Goal: Transaction & Acquisition: Purchase product/service

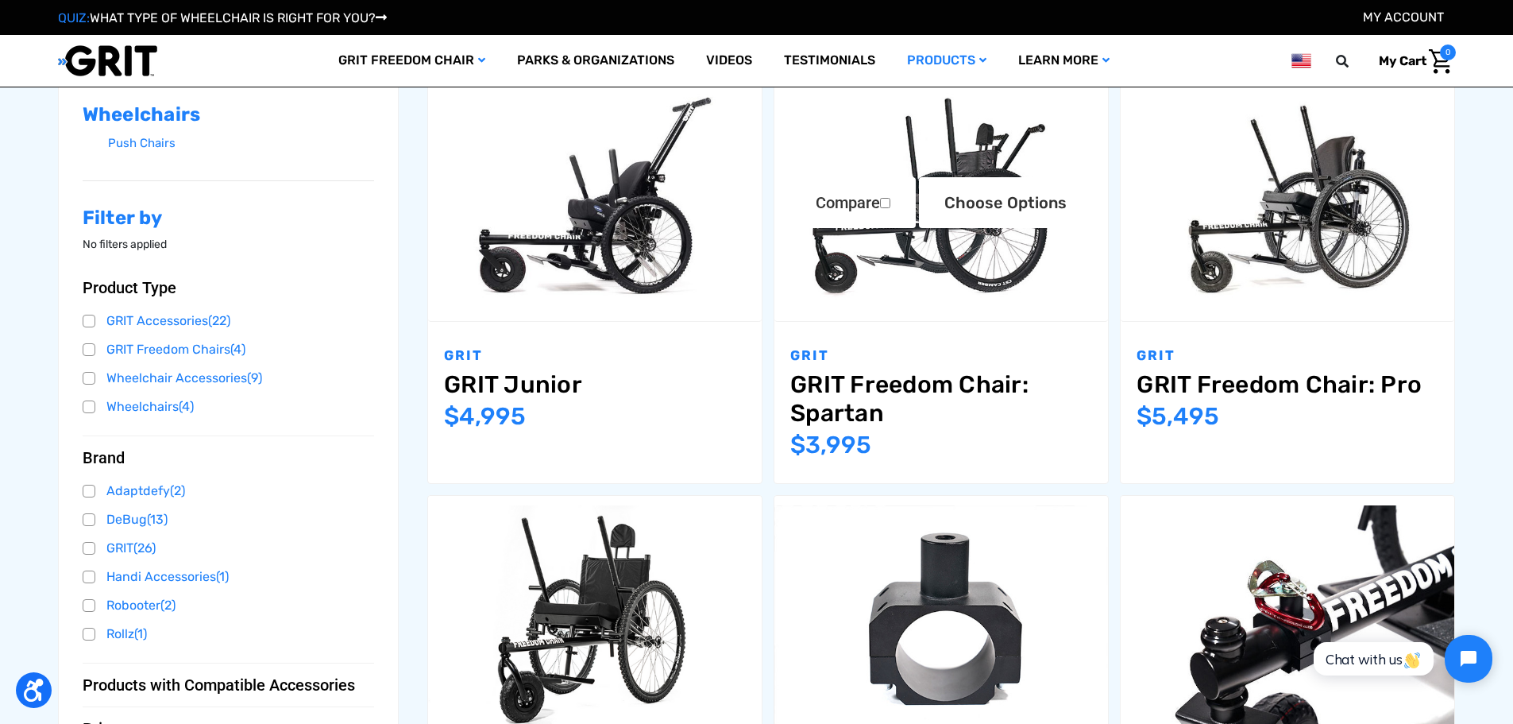
click at [838, 252] on img "GRIT Freedom Chair: Spartan,$3,995.00\a" at bounding box center [942, 200] width 334 height 222
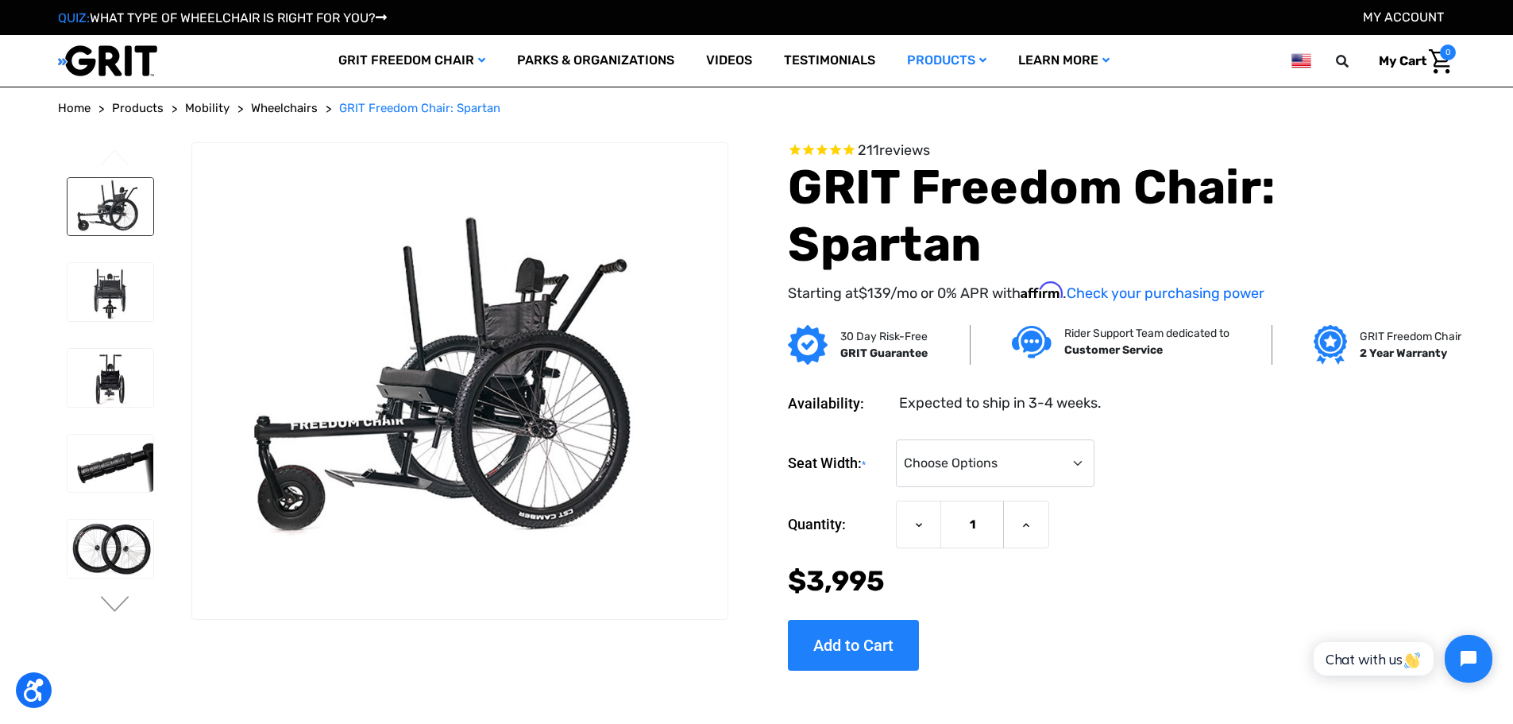
click at [133, 201] on img at bounding box center [111, 207] width 87 height 58
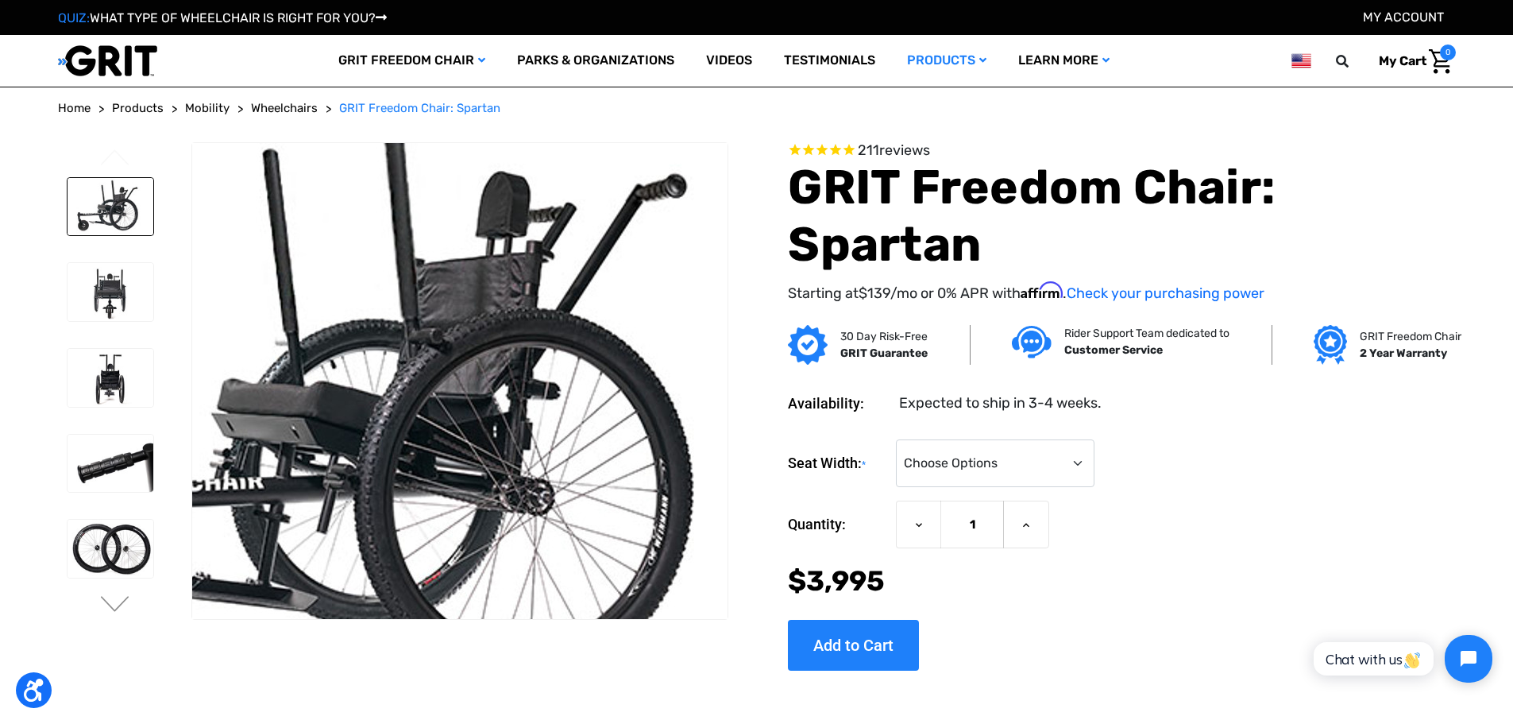
click at [560, 322] on img at bounding box center [370, 406] width 1017 height 678
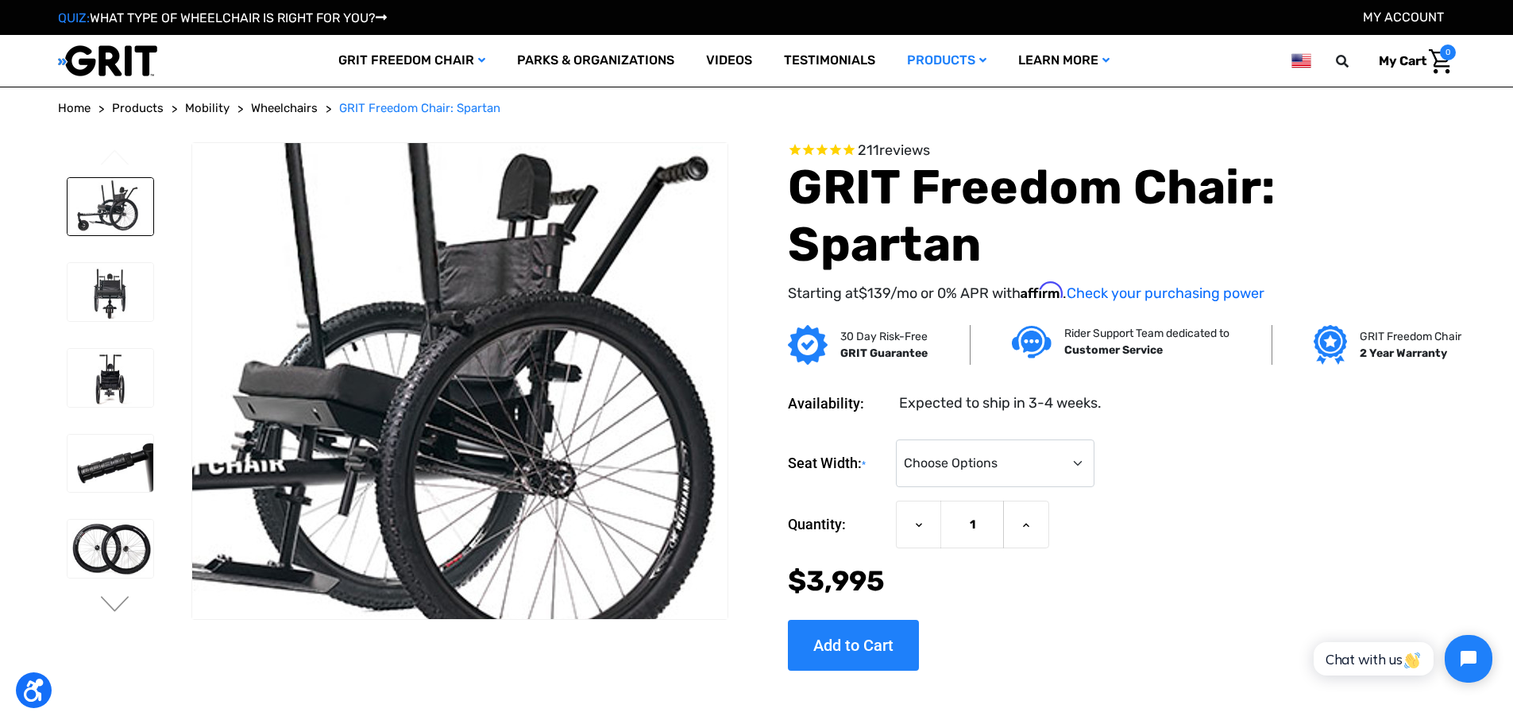
click at [522, 383] on img at bounding box center [391, 388] width 1017 height 678
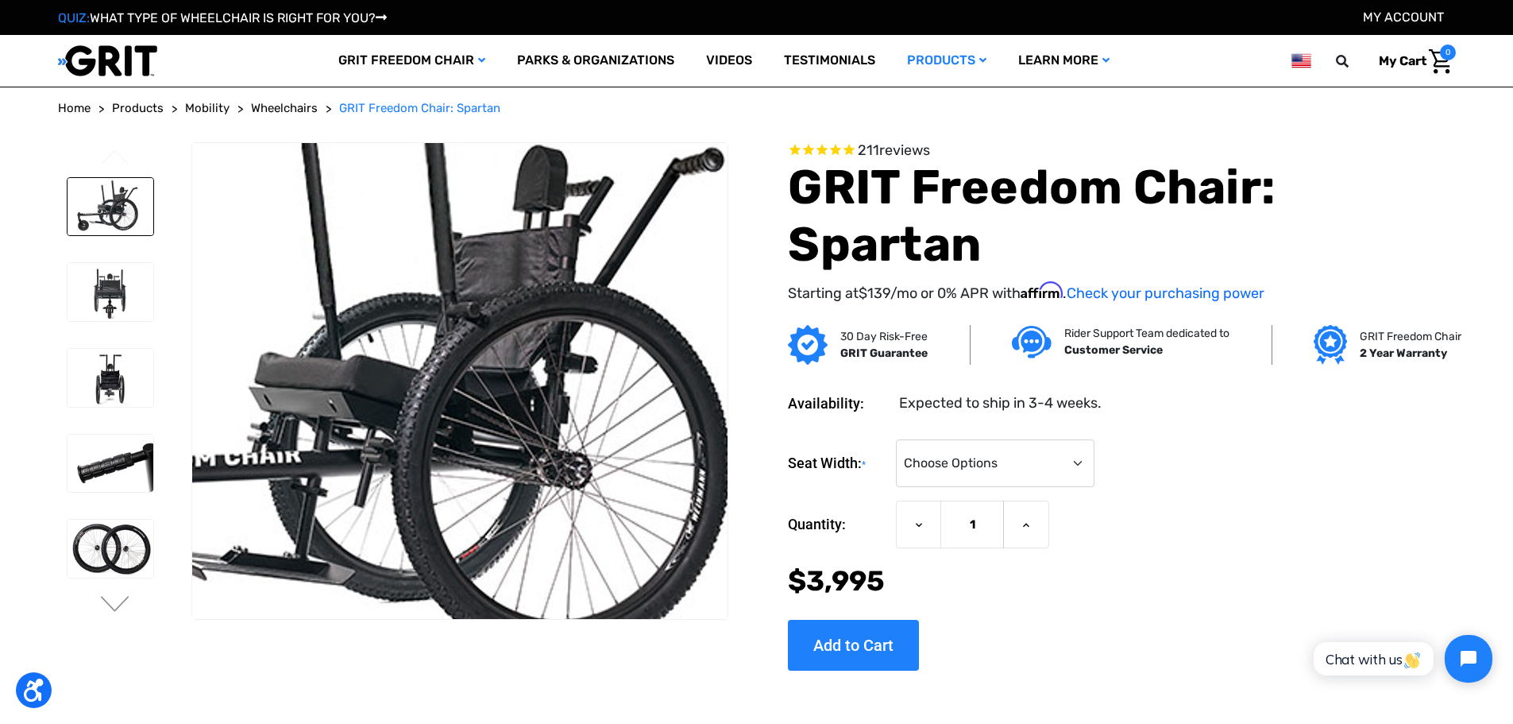
click at [519, 385] on img at bounding box center [407, 380] width 1017 height 678
